Goal: Find specific page/section: Find specific page/section

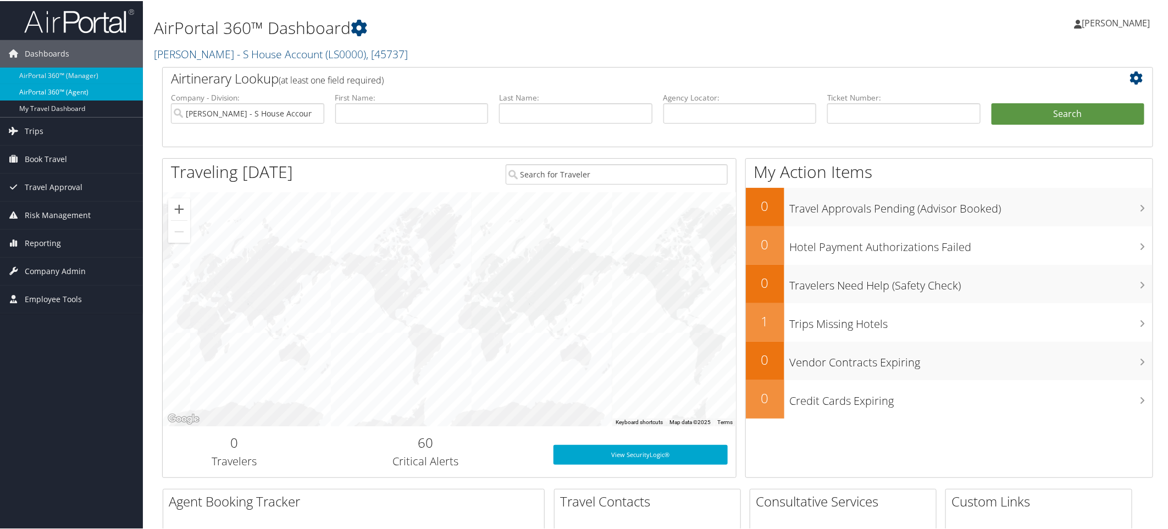
click at [48, 91] on link "AirPortal 360™ (Agent)" at bounding box center [71, 91] width 143 height 16
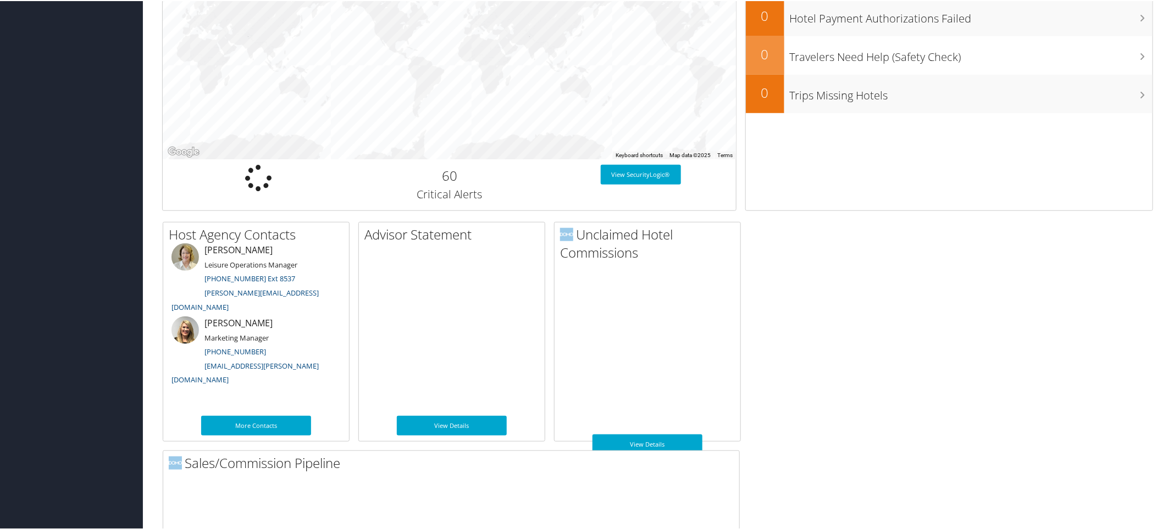
scroll to position [506, 0]
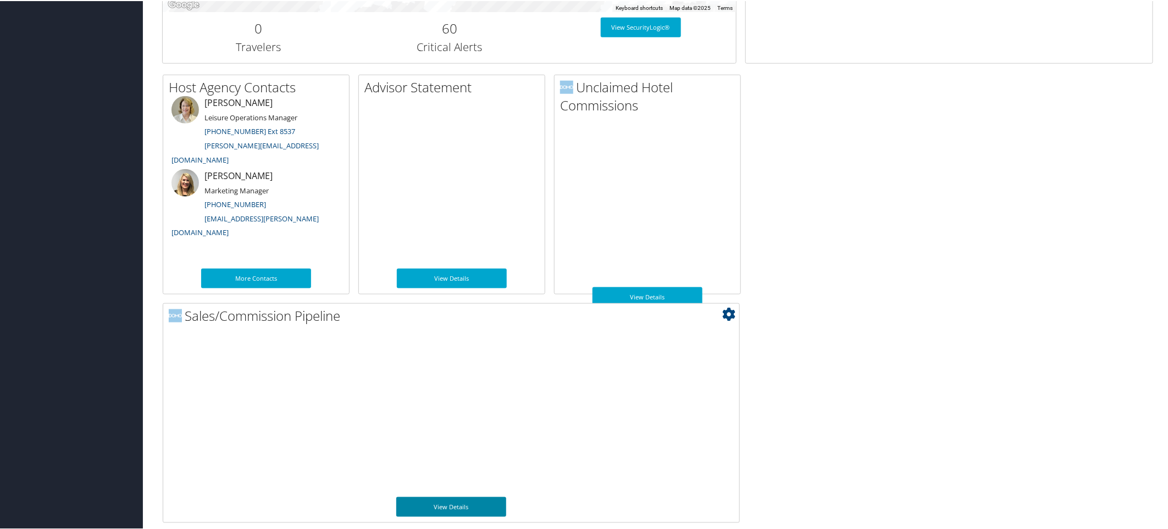
click at [457, 506] on link "View Details" at bounding box center [451, 506] width 110 height 20
